Goal: Task Accomplishment & Management: Manage account settings

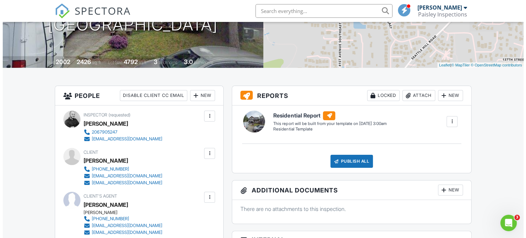
scroll to position [137, 0]
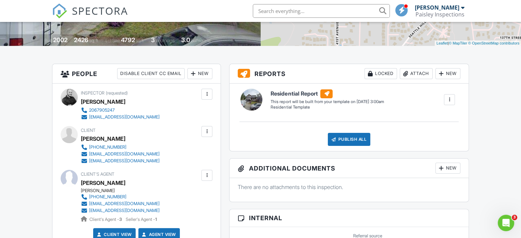
click at [206, 132] on div at bounding box center [207, 131] width 7 height 7
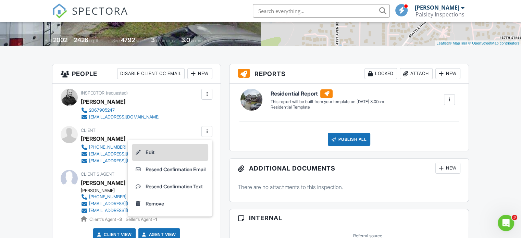
click at [153, 152] on li "Edit" at bounding box center [170, 152] width 76 height 17
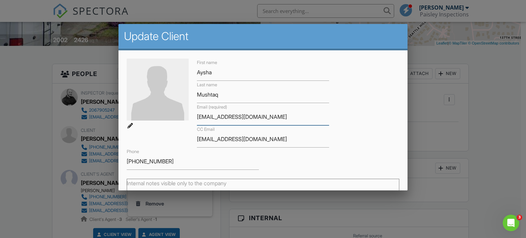
click at [271, 122] on input "[EMAIL_ADDRESS][DOMAIN_NAME]" at bounding box center [263, 117] width 132 height 17
type input "a"
type input "[EMAIL_ADDRESS][DOMAIN_NAME]"
drag, startPoint x: 267, startPoint y: 139, endPoint x: 164, endPoint y: 138, distance: 103.1
click at [164, 138] on div "First name Aysha Last name Mushtaq Email (required) ayshaayub95@gmail.com CC Em…" at bounding box center [263, 114] width 281 height 111
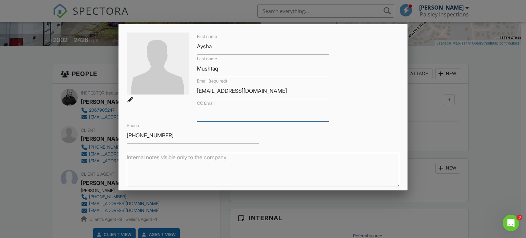
scroll to position [101, 0]
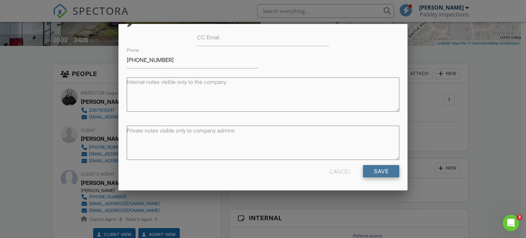
click at [378, 170] on input "Save" at bounding box center [381, 171] width 36 height 12
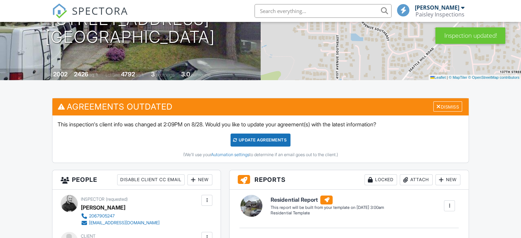
click at [242, 138] on div "Update Agreements" at bounding box center [261, 140] width 60 height 13
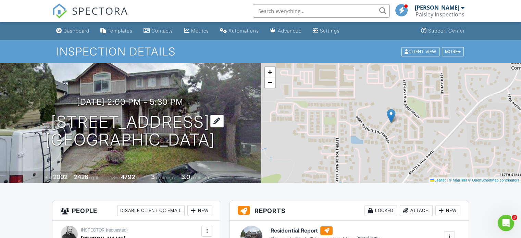
click at [224, 122] on div at bounding box center [216, 121] width 13 height 13
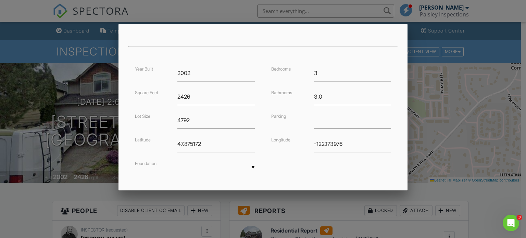
scroll to position [175, 0]
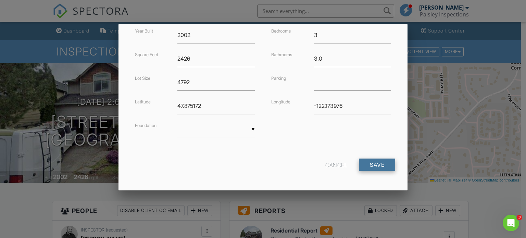
click at [373, 163] on input "Save" at bounding box center [377, 165] width 36 height 12
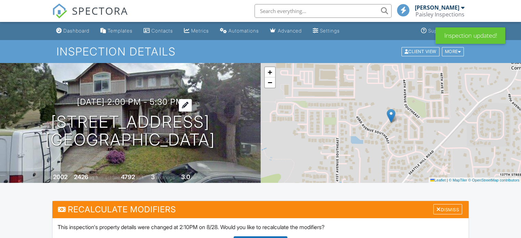
click at [192, 101] on div at bounding box center [185, 105] width 13 height 13
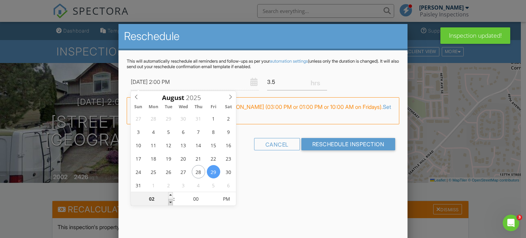
type input "01"
type input "08/29/2025 1:00 PM"
click at [171, 202] on span at bounding box center [170, 202] width 5 height 7
type input "12"
type input "08/29/2025 12:00 PM"
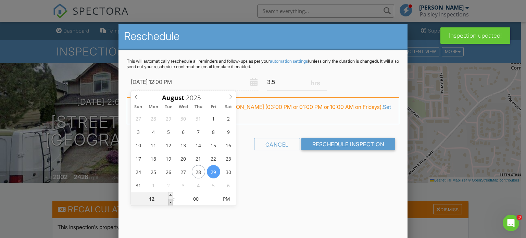
click at [171, 201] on span at bounding box center [170, 202] width 5 height 7
type input "11"
type input "08/29/2025 11:00 AM"
click at [171, 201] on span at bounding box center [170, 202] width 5 height 7
type input "10"
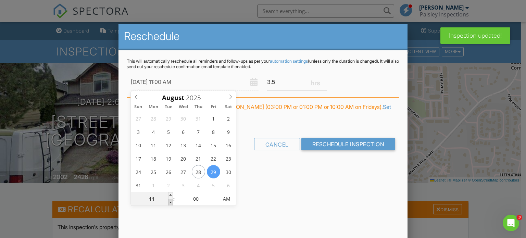
type input "08/29/2025 10:00 AM"
click at [171, 201] on span at bounding box center [170, 202] width 5 height 7
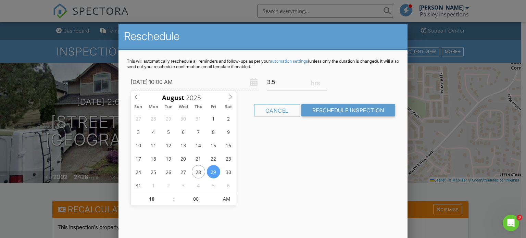
click at [289, 157] on div "Reschedule This will automatically reschedule all reminders and follow-ups as p…" at bounding box center [264, 144] width 290 height 240
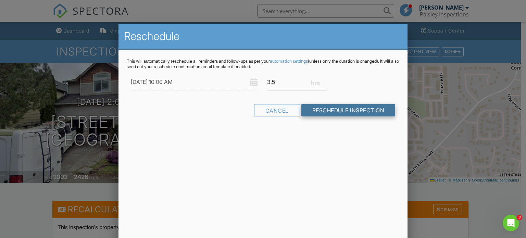
click at [346, 108] on input "Reschedule Inspection" at bounding box center [349, 110] width 94 height 12
